Goal: Task Accomplishment & Management: Manage account settings

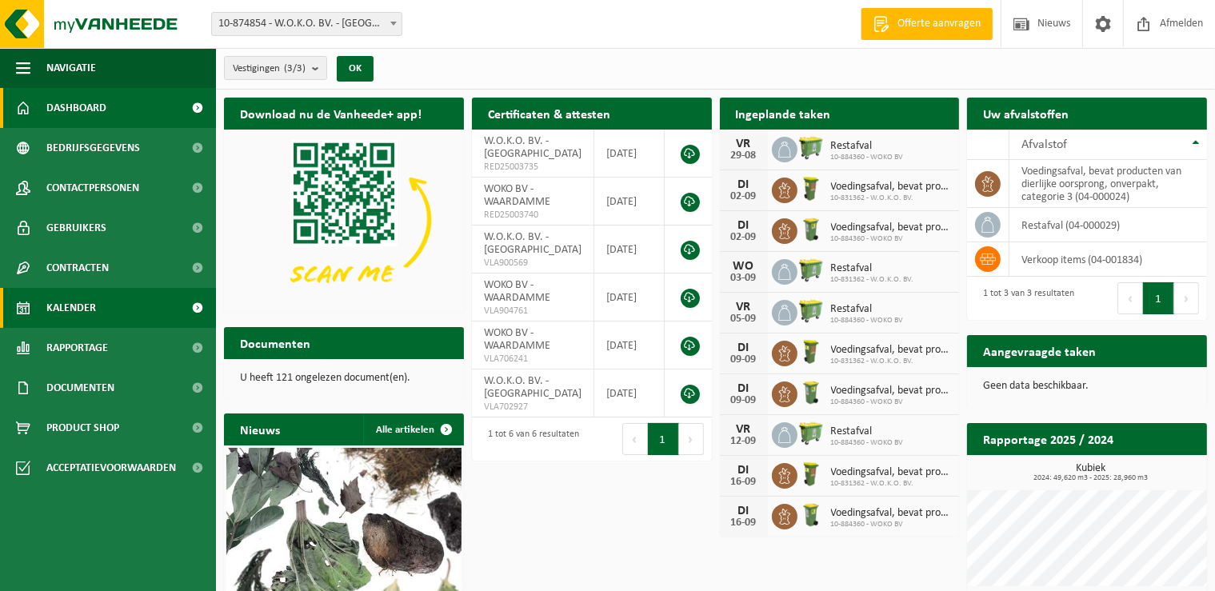
click at [75, 310] on span "Kalender" at bounding box center [71, 308] width 50 height 40
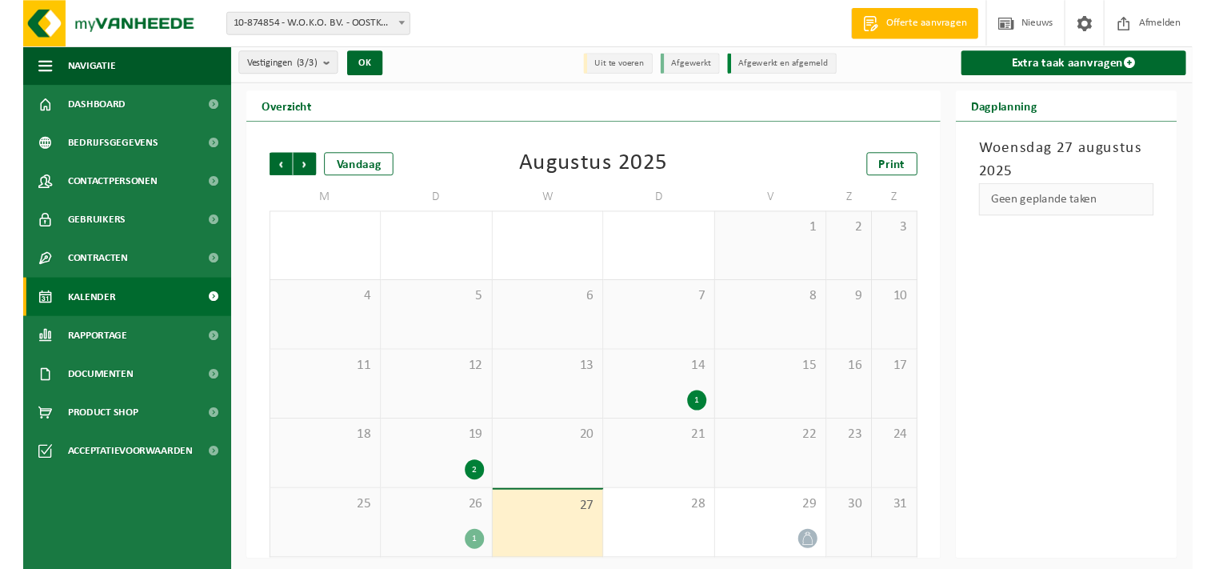
scroll to position [6, 0]
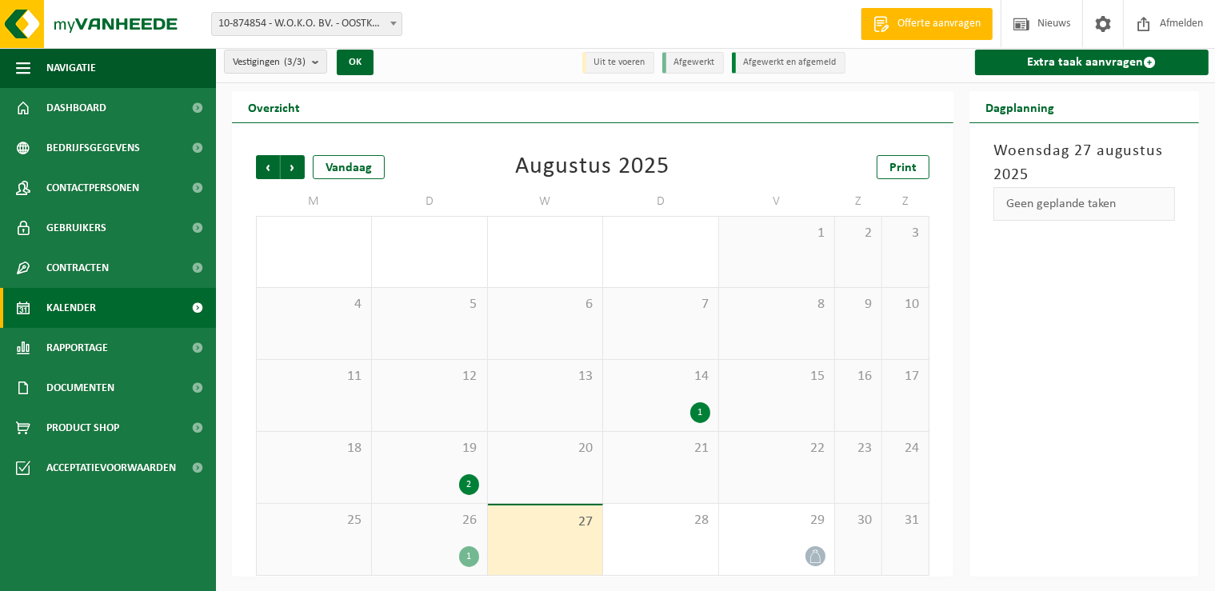
click at [466, 556] on div "1" at bounding box center [469, 556] width 20 height 21
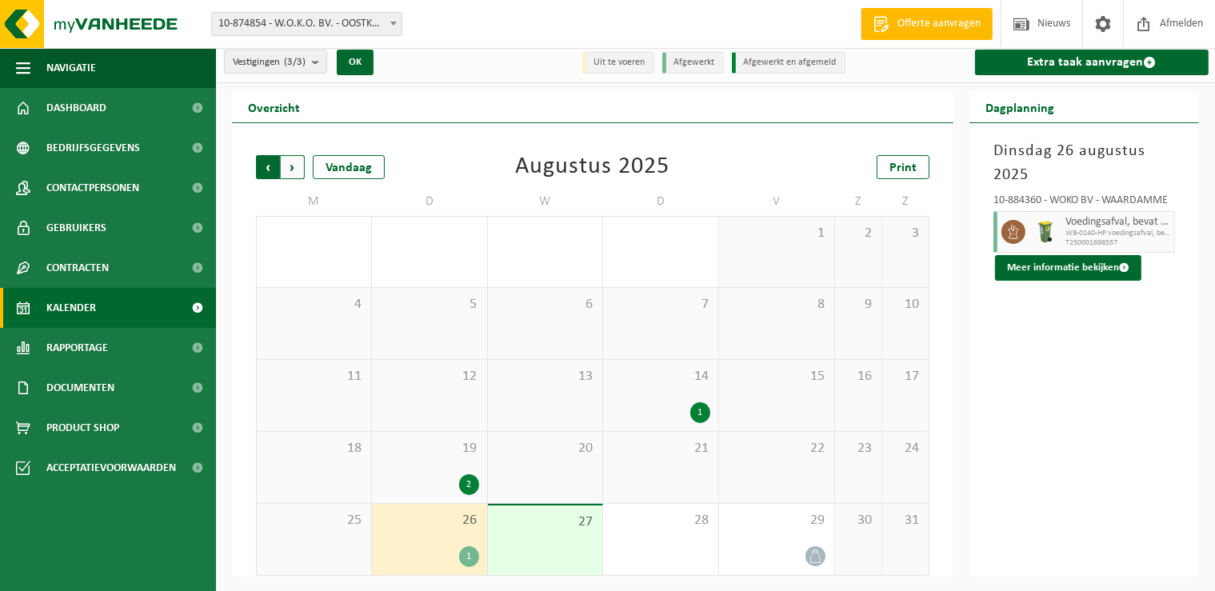
click at [293, 170] on span "Volgende" at bounding box center [293, 167] width 24 height 24
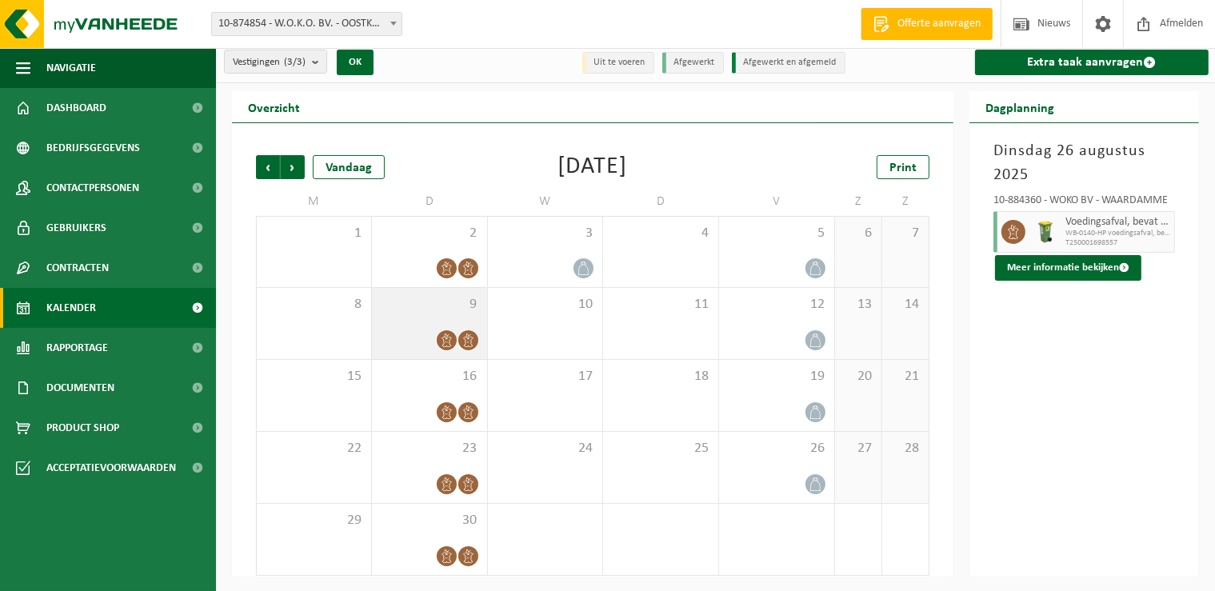
click at [469, 341] on icon at bounding box center [469, 341] width 14 height 14
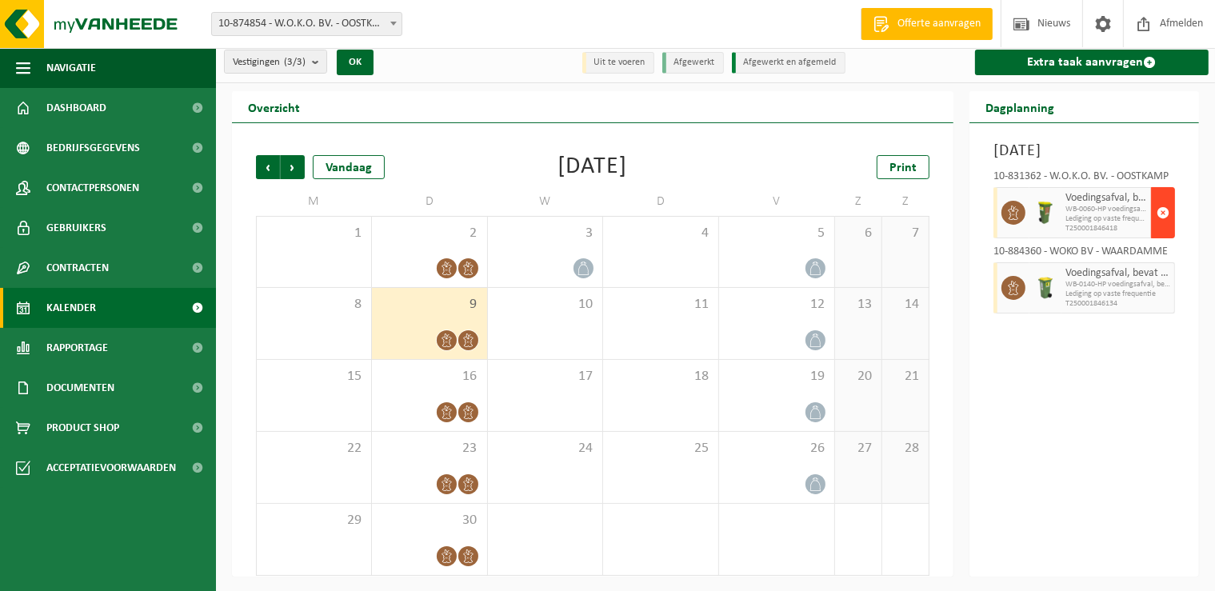
click at [1160, 229] on span "button" at bounding box center [1163, 213] width 13 height 32
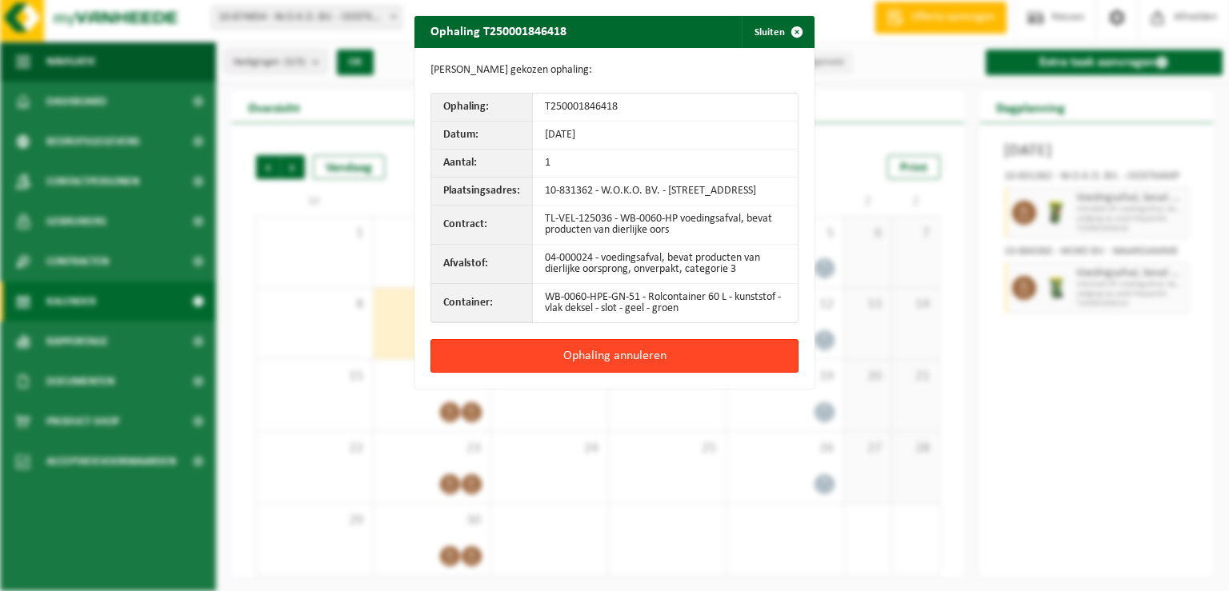
click at [623, 368] on button "Ophaling annuleren" at bounding box center [614, 356] width 368 height 34
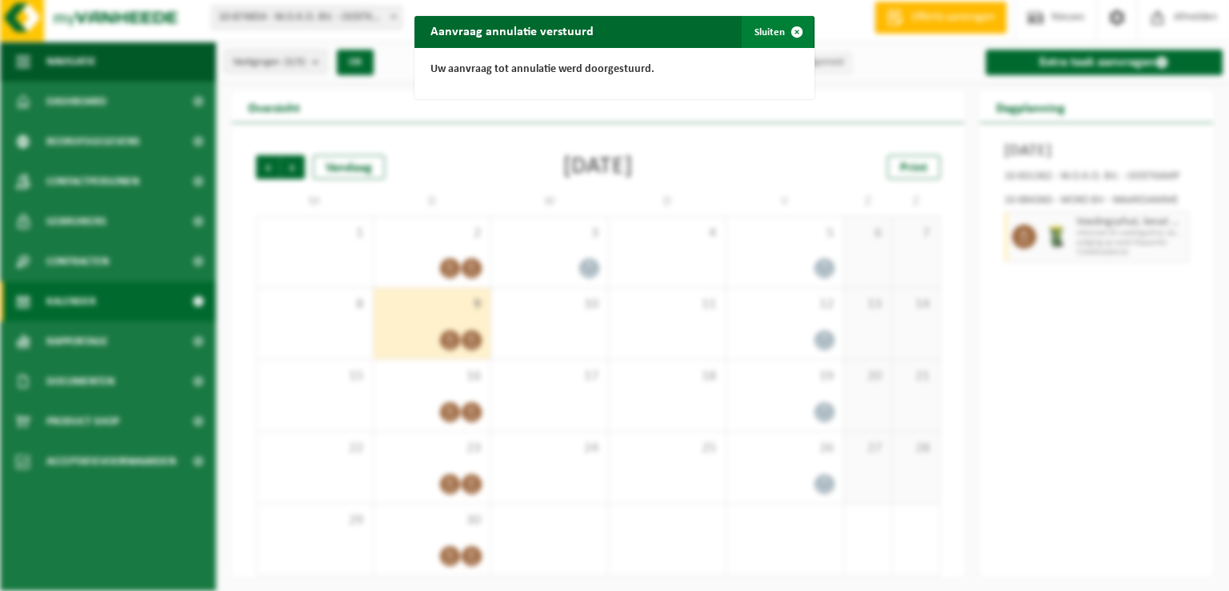
click at [770, 32] on button "Sluiten" at bounding box center [777, 32] width 71 height 32
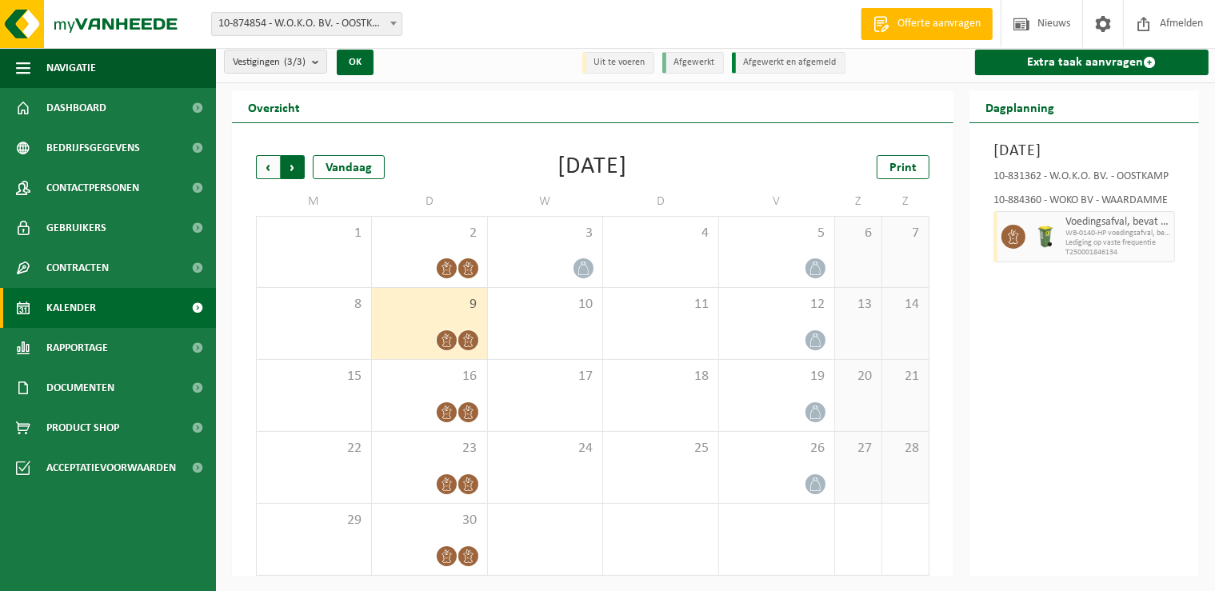
click at [267, 170] on span "Vorige" at bounding box center [268, 167] width 24 height 24
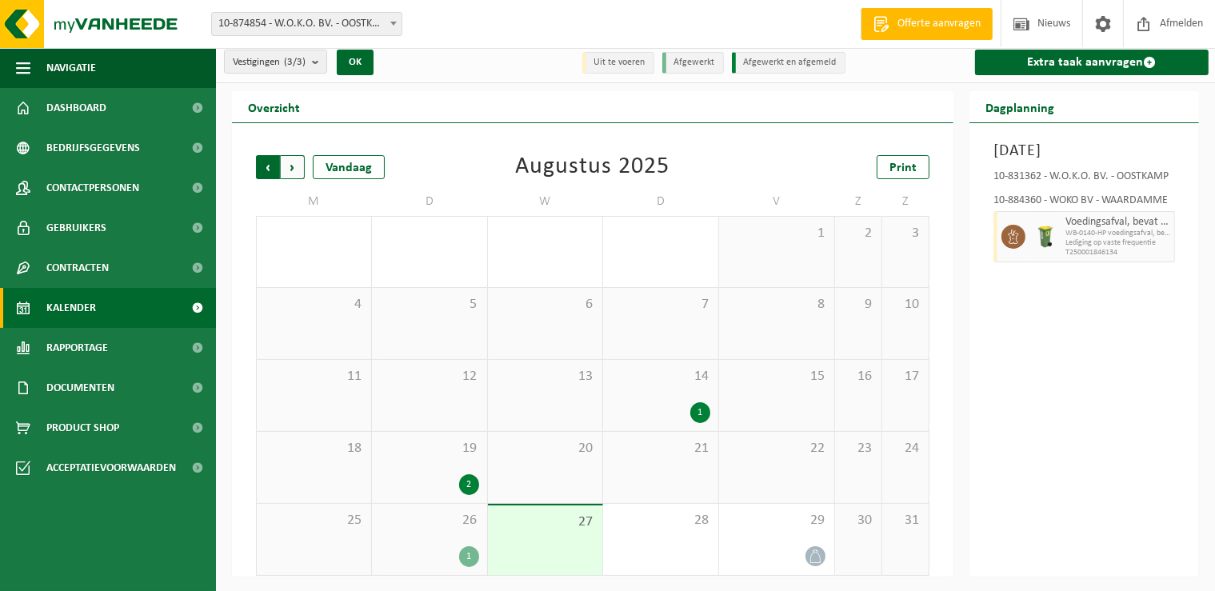
click at [293, 172] on span "Volgende" at bounding box center [293, 167] width 24 height 24
